Goal: Information Seeking & Learning: Learn about a topic

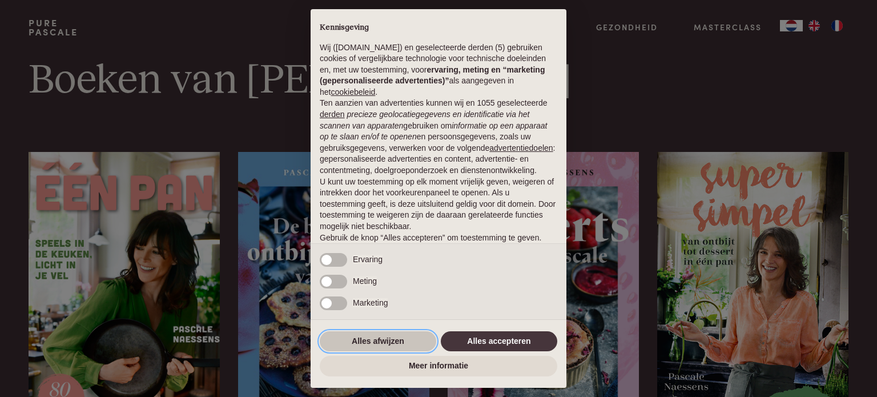
click at [384, 342] on button "Alles afwijzen" at bounding box center [378, 341] width 116 height 21
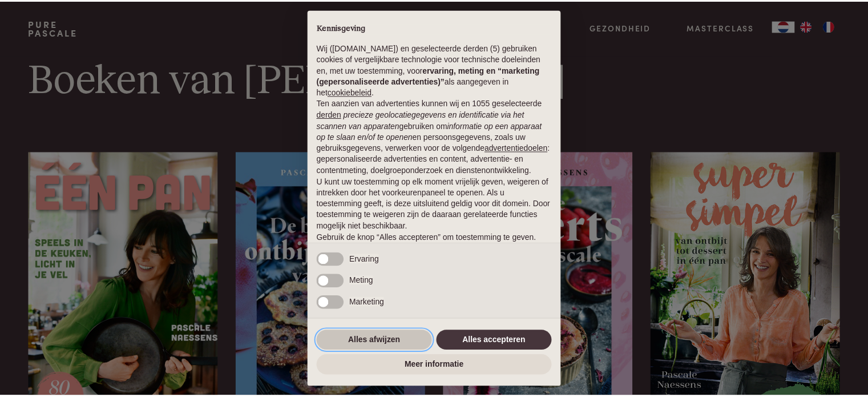
scroll to position [62, 0]
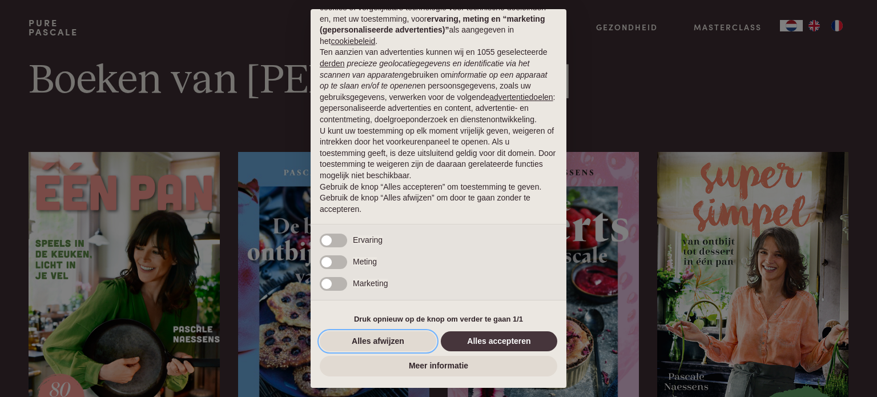
click at [374, 341] on button "Alles afwijzen" at bounding box center [378, 341] width 116 height 21
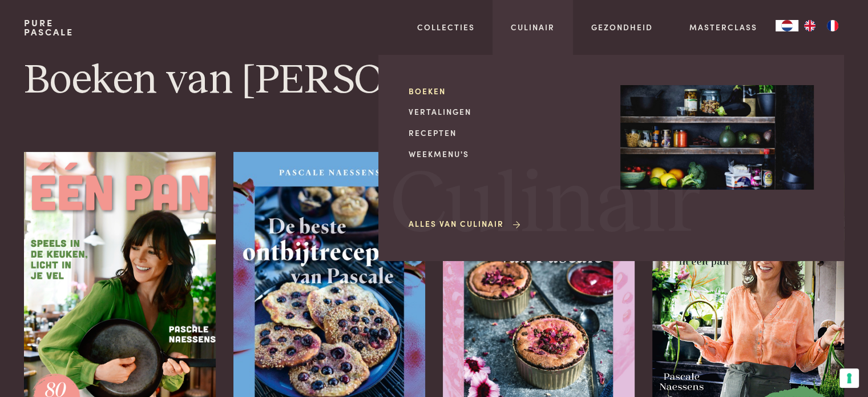
click at [428, 91] on link "Boeken" at bounding box center [506, 91] width 194 height 12
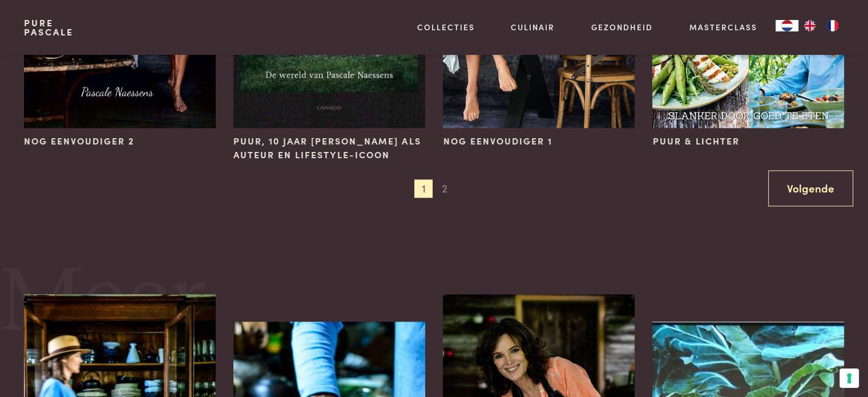
scroll to position [1199, 0]
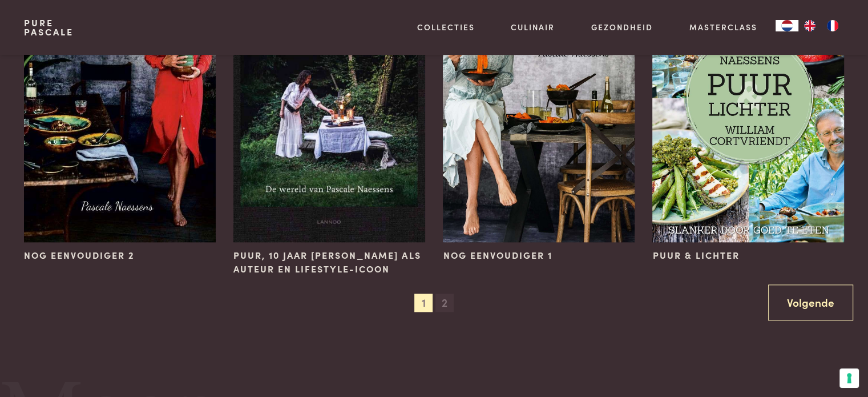
click at [444, 300] on span "2" at bounding box center [445, 302] width 18 height 18
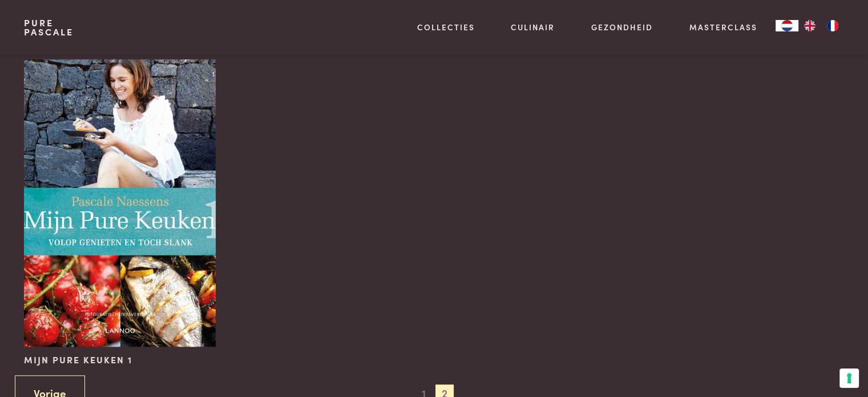
scroll to position [799, 0]
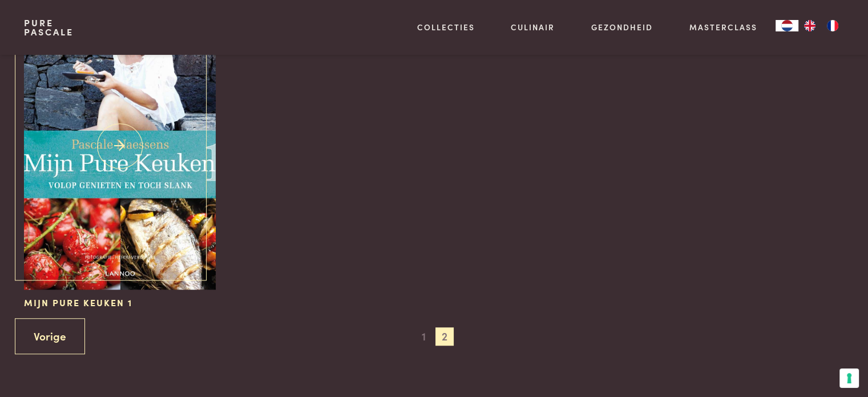
click at [132, 195] on img at bounding box center [119, 145] width 191 height 287
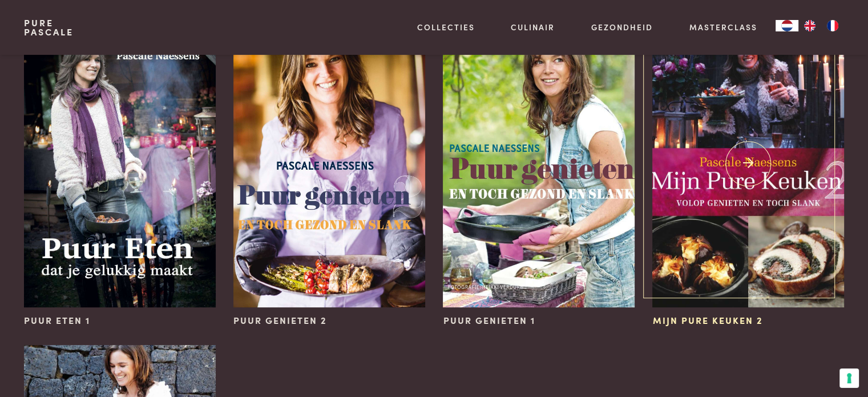
click at [739, 188] on img at bounding box center [748, 163] width 191 height 287
click at [532, 197] on img at bounding box center [538, 163] width 191 height 287
click at [343, 201] on img at bounding box center [329, 163] width 191 height 287
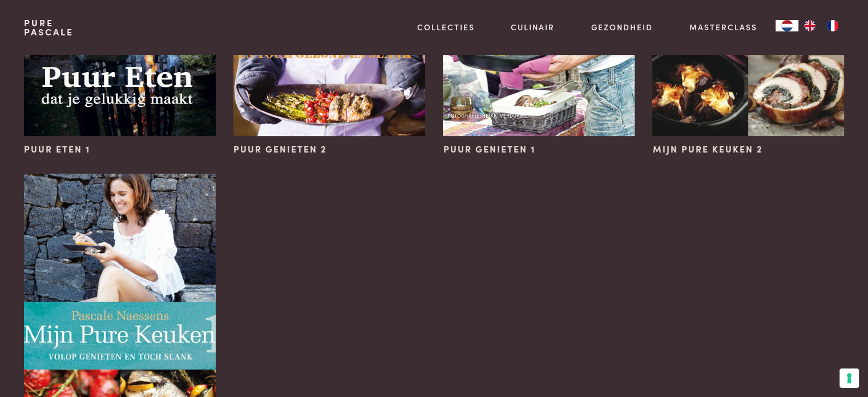
scroll to position [685, 0]
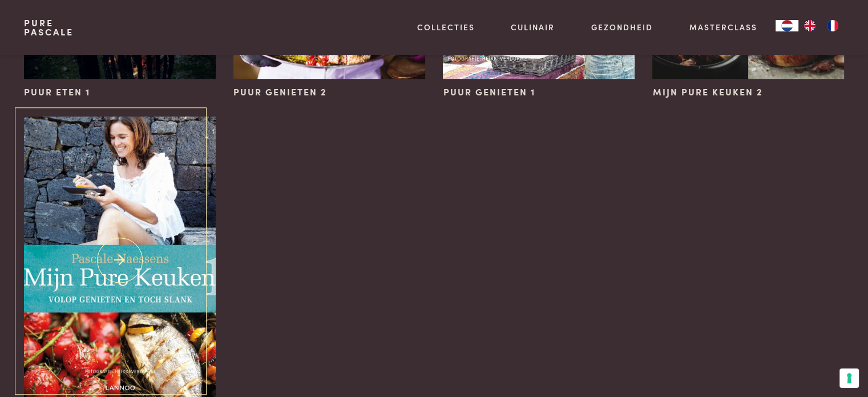
click at [100, 278] on img at bounding box center [119, 259] width 191 height 287
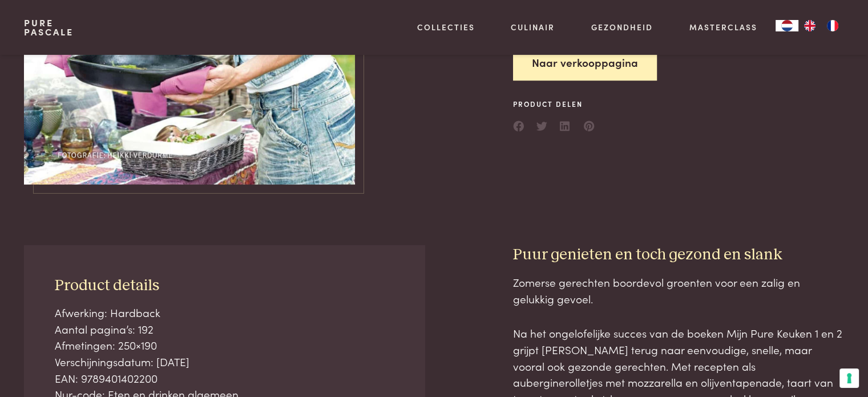
scroll to position [343, 0]
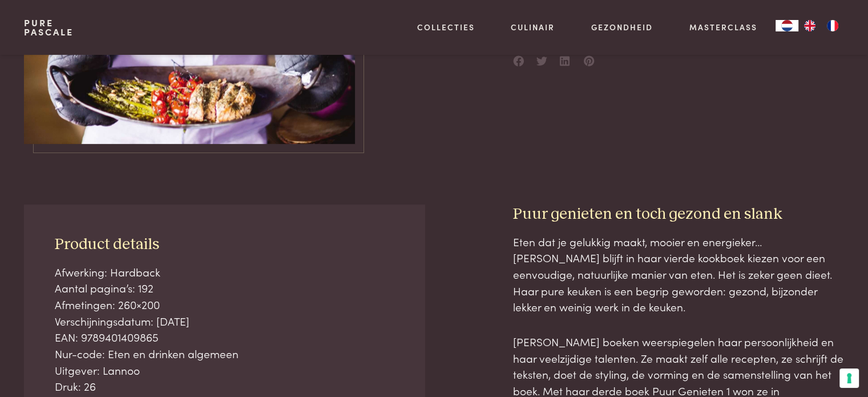
scroll to position [400, 0]
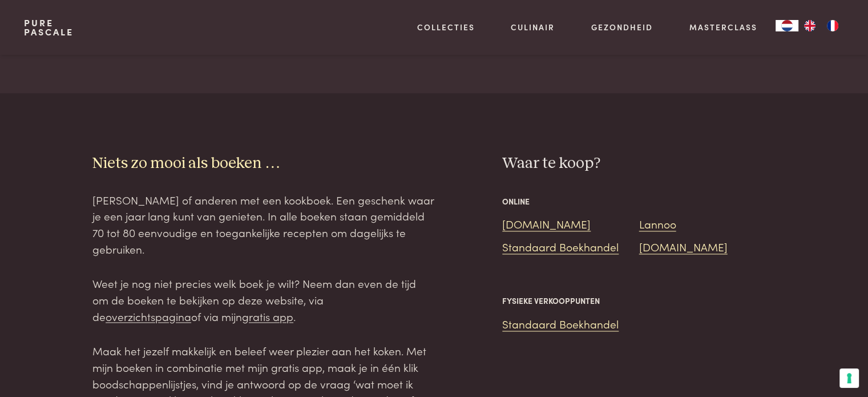
scroll to position [1142, 0]
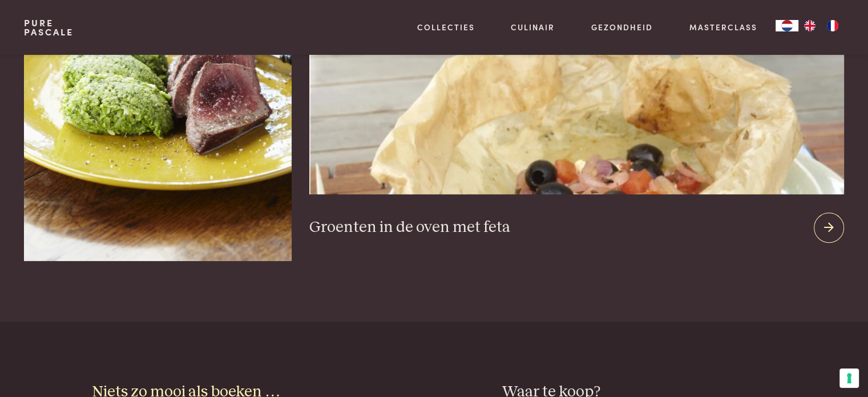
click at [837, 212] on div at bounding box center [829, 227] width 30 height 30
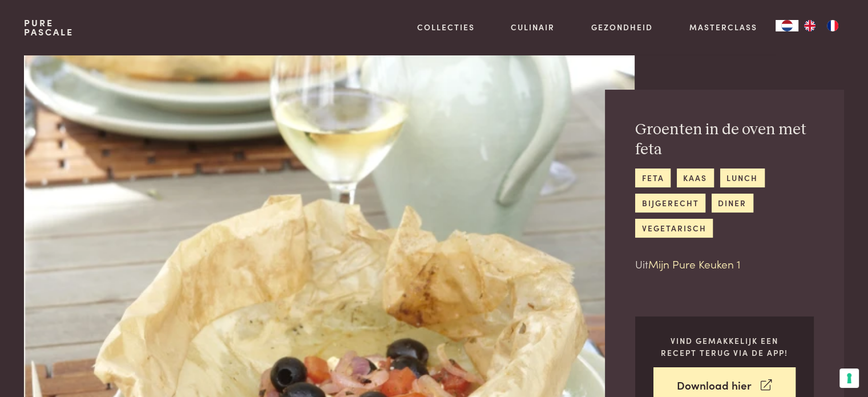
click at [690, 267] on link "Mijn Pure Keuken 1" at bounding box center [695, 263] width 92 height 15
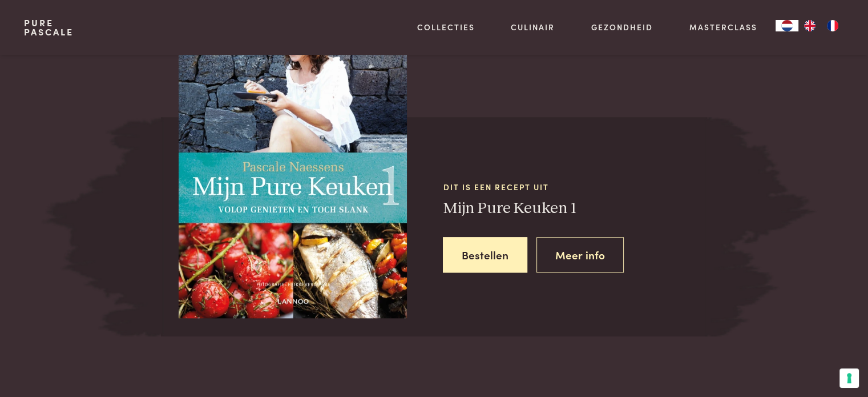
scroll to position [1073, 0]
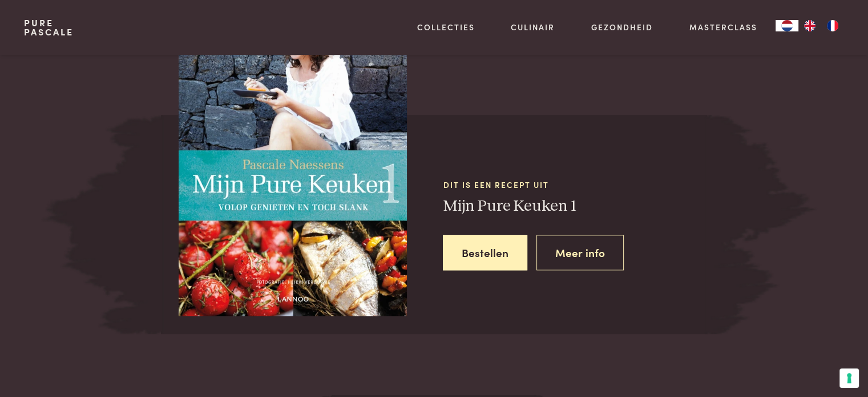
drag, startPoint x: 690, startPoint y: 267, endPoint x: 683, endPoint y: 260, distance: 10.1
click at [493, 250] on link "Bestellen" at bounding box center [485, 253] width 85 height 36
